Goal: Information Seeking & Learning: Learn about a topic

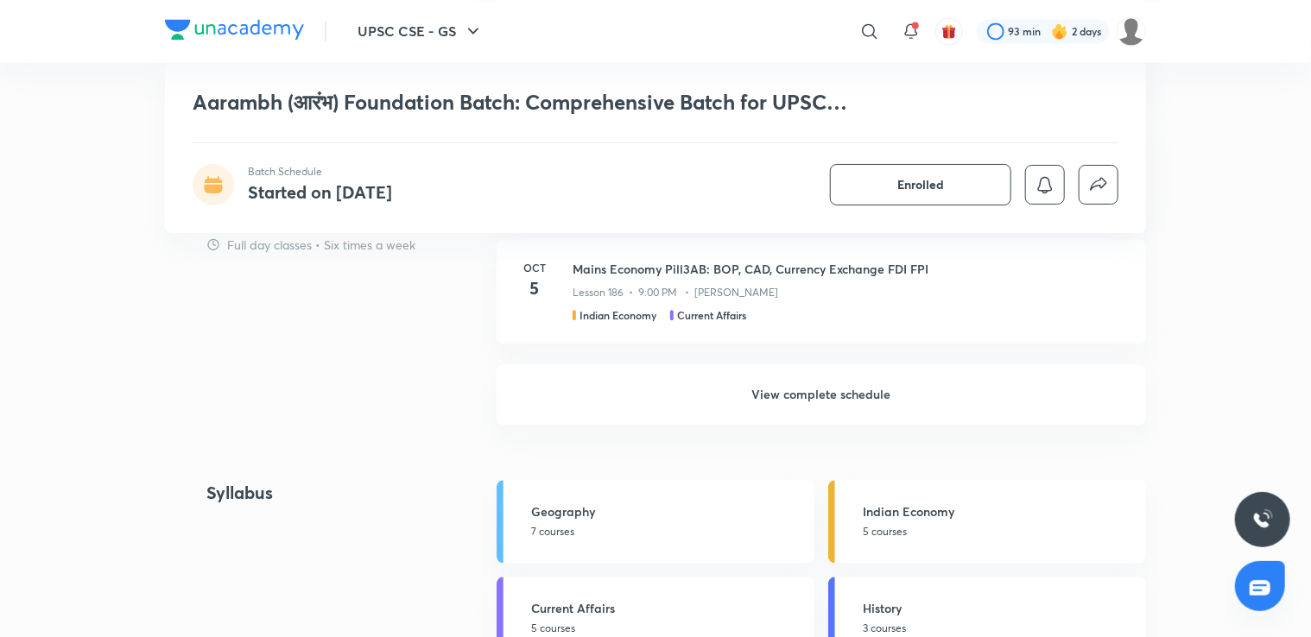
scroll to position [1769, 0]
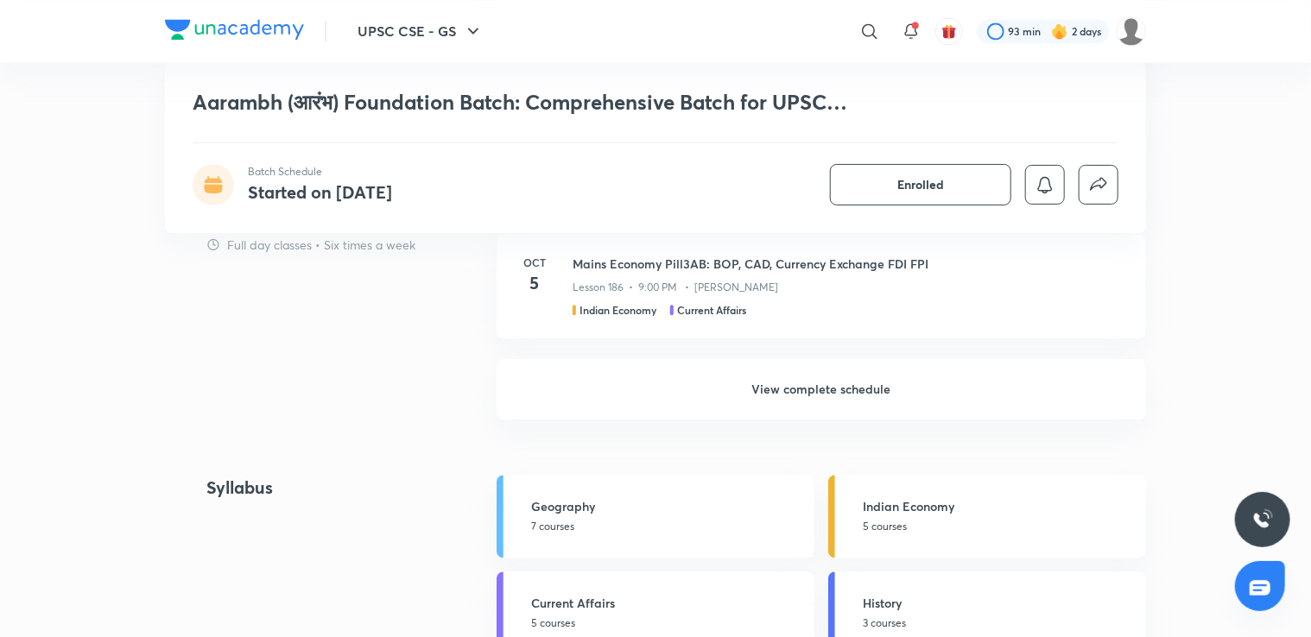
click at [1057, 397] on h6 "View complete schedule" at bounding box center [820, 389] width 649 height 60
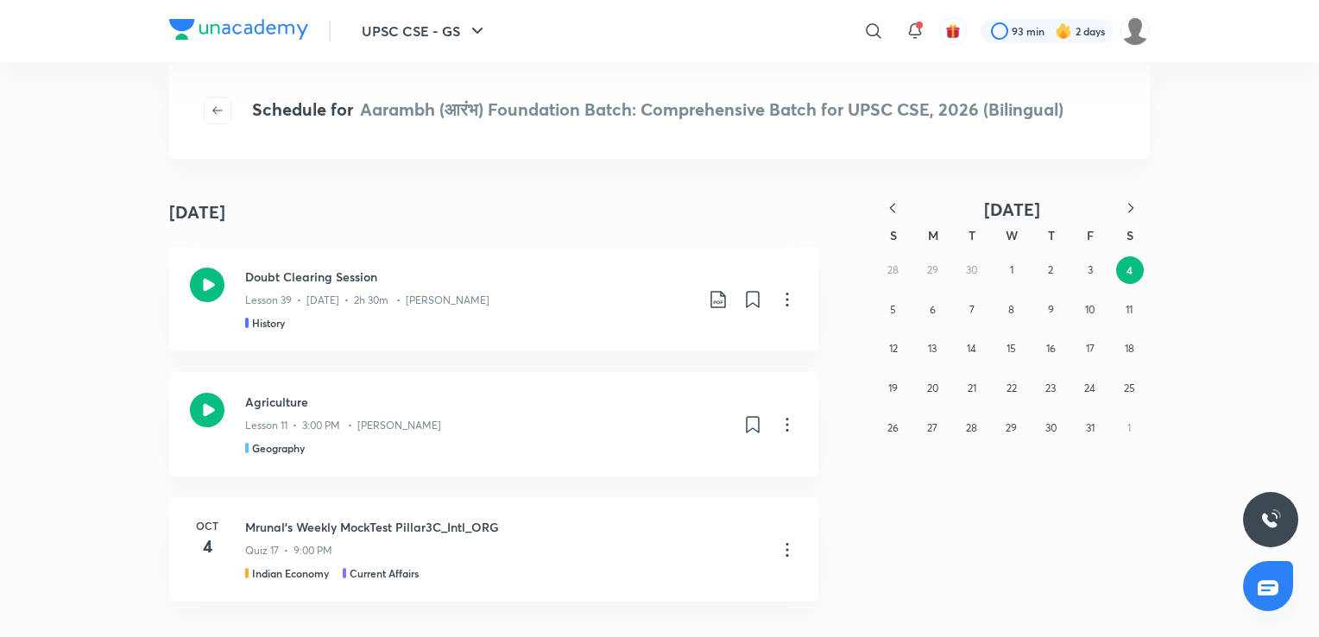
click at [893, 204] on icon "button" at bounding box center [892, 207] width 17 height 17
click at [894, 401] on button "20" at bounding box center [894, 389] width 28 height 28
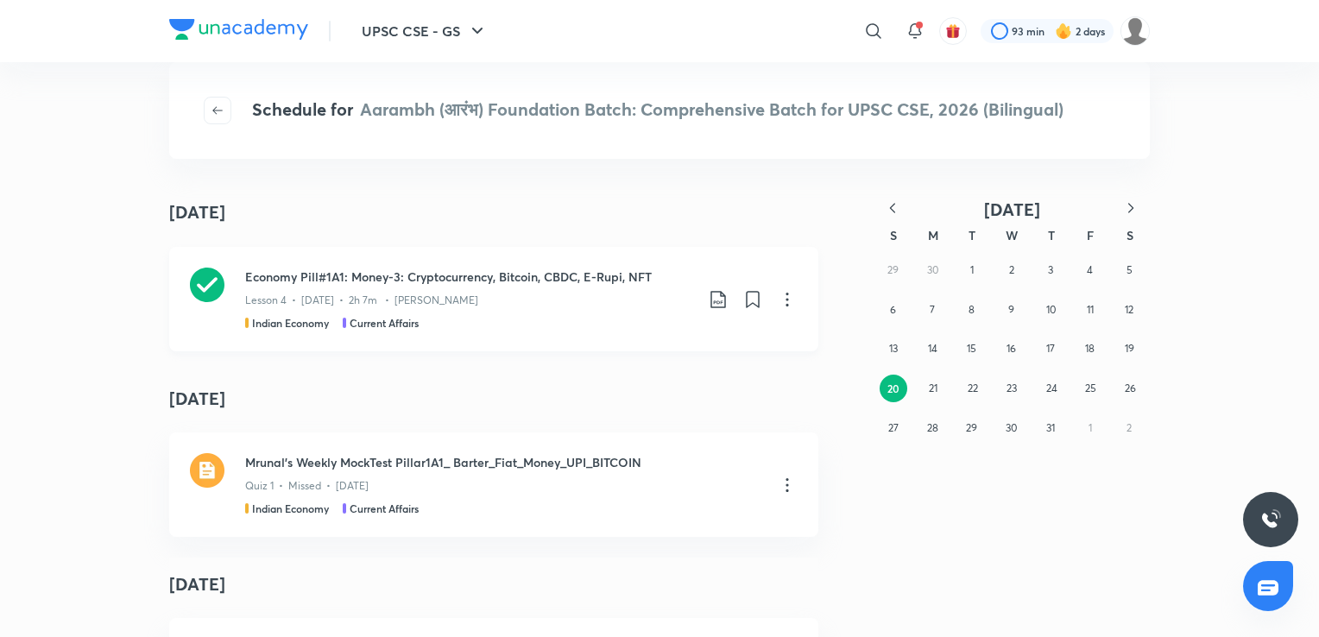
click at [646, 306] on div "Lesson 4 • [DATE] • 2h 7m • [PERSON_NAME]" at bounding box center [469, 297] width 449 height 22
